Goal: Task Accomplishment & Management: Manage account settings

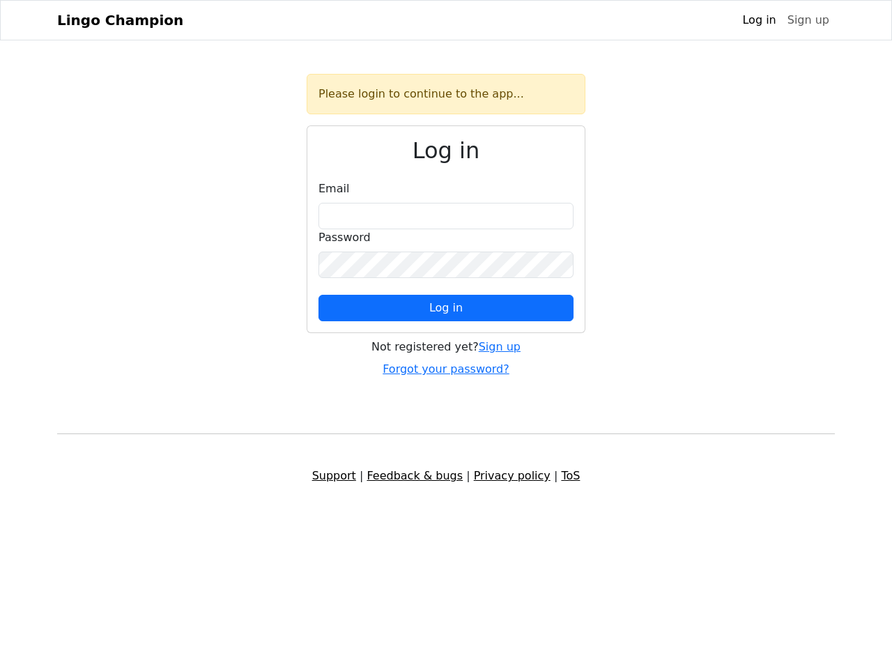
click at [446, 308] on span "Log in" at bounding box center [445, 307] width 33 height 13
